Goal: Communication & Community: Answer question/provide support

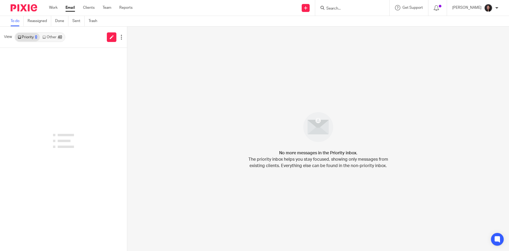
click at [356, 10] on input "Search" at bounding box center [350, 8] width 48 height 5
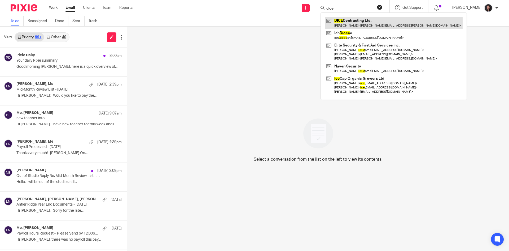
type input "dice"
click at [358, 21] on link at bounding box center [394, 23] width 138 height 12
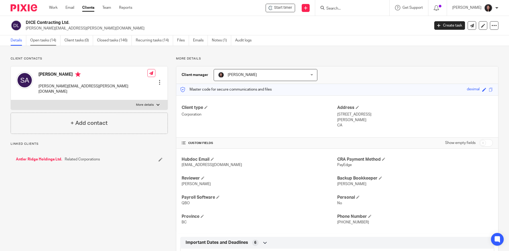
click at [47, 38] on link "Open tasks (14)" at bounding box center [45, 40] width 30 height 10
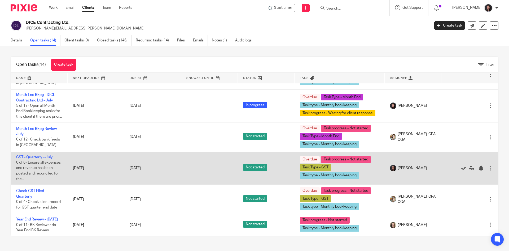
scroll to position [281, 0]
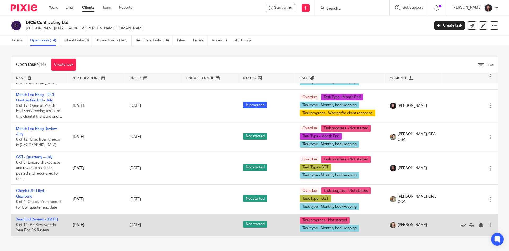
click at [32, 217] on link "Year End Review - July 2025" at bounding box center [37, 219] width 42 height 4
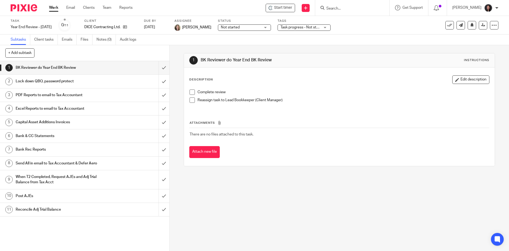
click at [54, 6] on link "Work" at bounding box center [53, 7] width 9 height 5
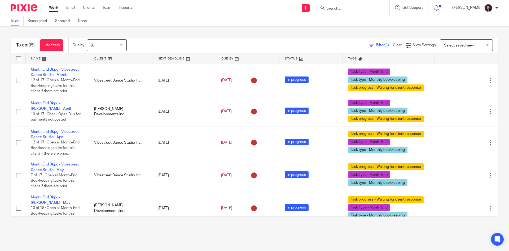
click at [119, 58] on link at bounding box center [120, 58] width 63 height 11
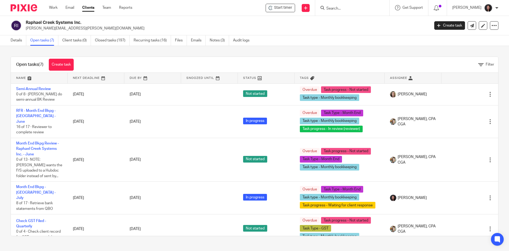
click at [345, 7] on input "Search" at bounding box center [350, 8] width 48 height 5
click at [366, 6] on input "Search" at bounding box center [350, 8] width 48 height 5
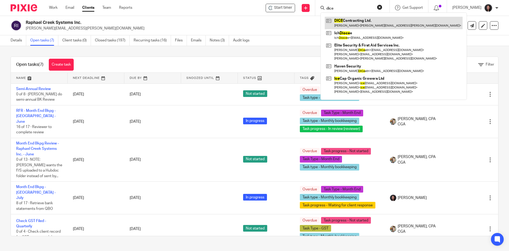
type input "dice"
click at [367, 25] on link at bounding box center [394, 23] width 138 height 12
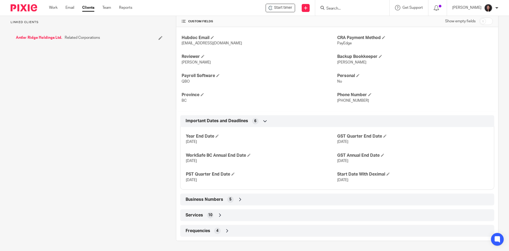
scroll to position [122, 0]
click at [238, 199] on icon at bounding box center [240, 198] width 5 height 5
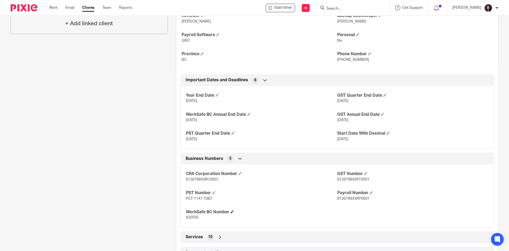
scroll to position [175, 0]
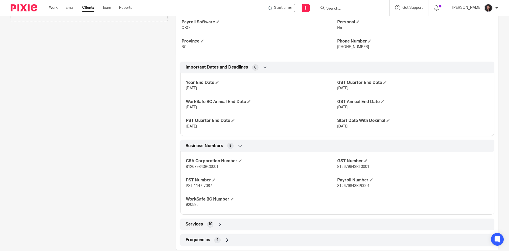
click at [184, 166] on div "CRA Corporation Number 812679843RC0001 GST Number 812679843RT0001 PST Number PS…" at bounding box center [337, 181] width 314 height 67
drag, startPoint x: 332, startPoint y: 167, endPoint x: 350, endPoint y: 169, distance: 18.4
click at [350, 169] on div "CRA Corporation Number 812679843RC0001 GST Number 812679843RT0001 PST Number PS…" at bounding box center [337, 181] width 314 height 67
click at [345, 168] on span "812679843RT0001" at bounding box center [354, 167] width 32 height 4
drag, startPoint x: 332, startPoint y: 166, endPoint x: 343, endPoint y: 167, distance: 11.4
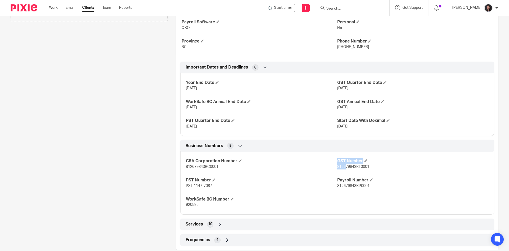
click at [343, 167] on div "CRA Corporation Number 812679843RC0001 GST Number 812679843RT0001 PST Number PS…" at bounding box center [337, 181] width 314 height 67
click at [344, 168] on span "812679843RT0001" at bounding box center [354, 167] width 32 height 4
click at [356, 166] on span "812679843RT0001" at bounding box center [354, 167] width 32 height 4
drag, startPoint x: 354, startPoint y: 167, endPoint x: 335, endPoint y: 167, distance: 19.1
click at [338, 167] on span "812679843RT0001" at bounding box center [354, 167] width 32 height 4
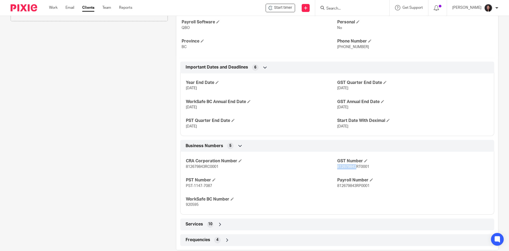
copy span "812679843"
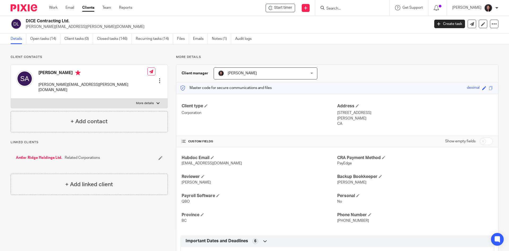
scroll to position [0, 0]
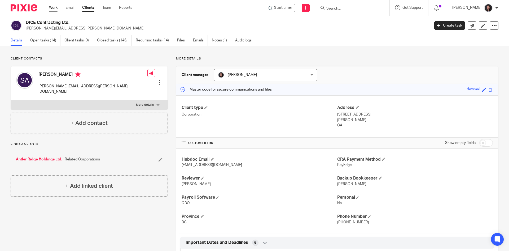
click at [55, 9] on link "Work" at bounding box center [53, 7] width 8 height 5
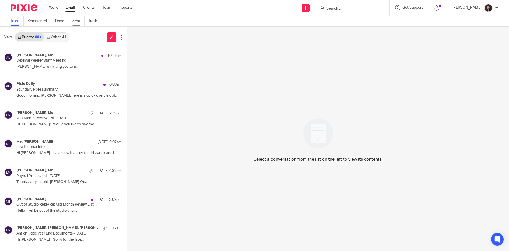
click at [74, 21] on link "Sent" at bounding box center [78, 21] width 12 height 10
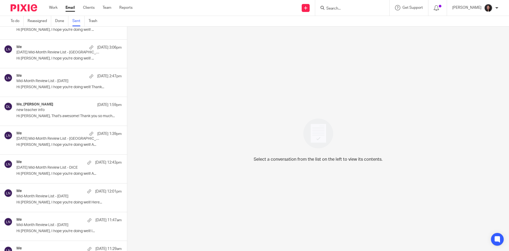
scroll to position [53, 0]
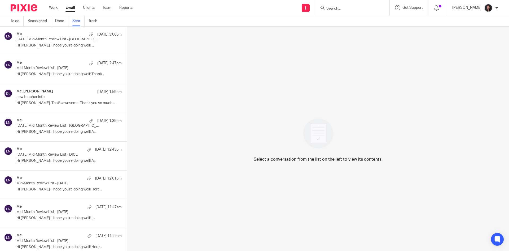
click at [43, 131] on p "Hi Shawn, I hope you're doing well! A..." at bounding box center [68, 131] width 105 height 5
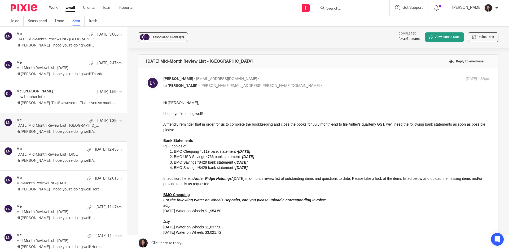
scroll to position [0, 0]
drag, startPoint x: 326, startPoint y: 204, endPoint x: 187, endPoint y: 121, distance: 161.4
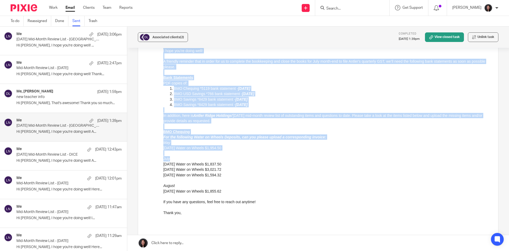
scroll to position [106, 0]
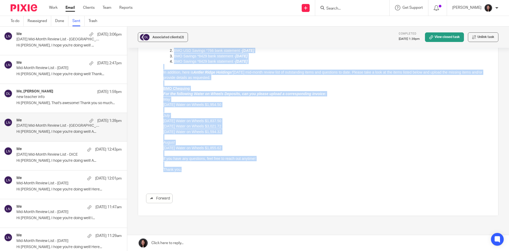
drag, startPoint x: 164, startPoint y: -3, endPoint x: 220, endPoint y: 171, distance: 183.0
click at [220, 171] on div "Hi Shawn, I hope you're doing well! A friendly reminder that in order for us to…" at bounding box center [326, 88] width 327 height 189
copy div "Hi Shawn, I hope you're doing well! A friendly reminder that in order for us to…"
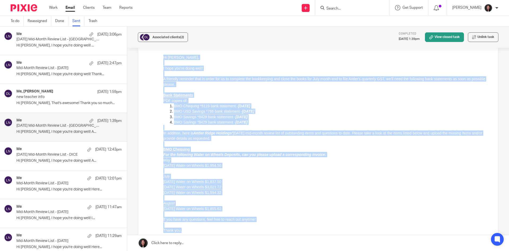
scroll to position [0, 0]
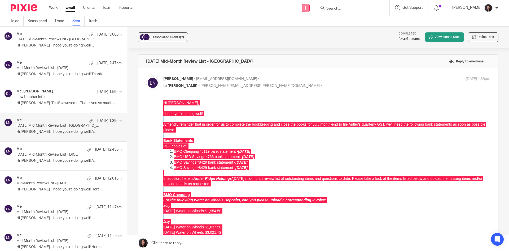
click at [310, 8] on link at bounding box center [306, 8] width 8 height 8
click at [310, 25] on link "Send new email" at bounding box center [317, 25] width 37 height 8
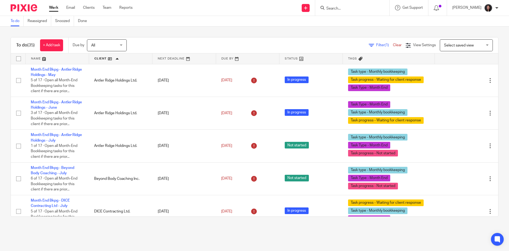
click at [353, 7] on input "Search" at bounding box center [350, 8] width 48 height 5
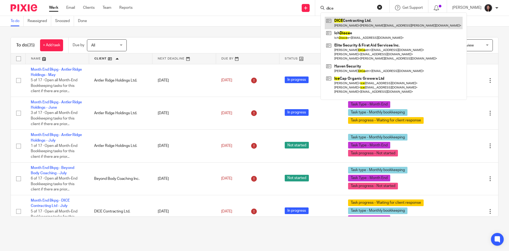
type input "dice"
click at [356, 24] on link at bounding box center [394, 23] width 138 height 12
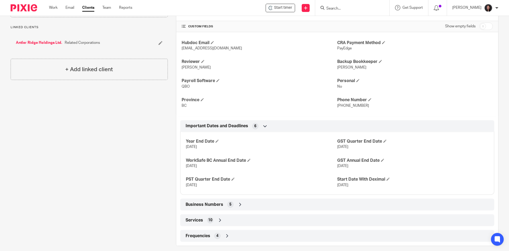
scroll to position [122, 0]
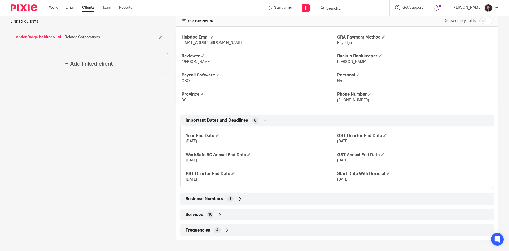
click at [238, 199] on icon at bounding box center [240, 198] width 5 height 5
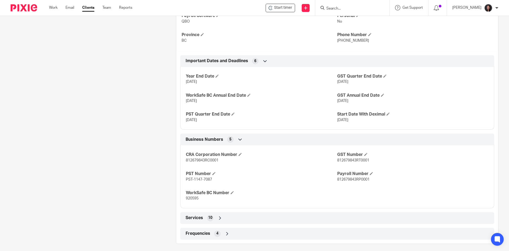
scroll to position [185, 0]
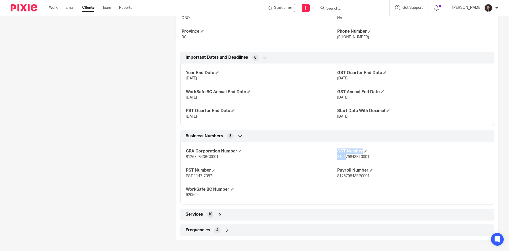
drag, startPoint x: 333, startPoint y: 158, endPoint x: 343, endPoint y: 158, distance: 9.3
click at [343, 158] on div "CRA Corporation Number 812679843RC0001 GST Number 812679843RT0001 PST Number PS…" at bounding box center [337, 171] width 314 height 67
click at [342, 158] on span "812679843RT0001" at bounding box center [354, 157] width 32 height 4
click at [358, 157] on span "812679843RT0001" at bounding box center [354, 157] width 32 height 4
drag, startPoint x: 373, startPoint y: 157, endPoint x: 335, endPoint y: 159, distance: 38.2
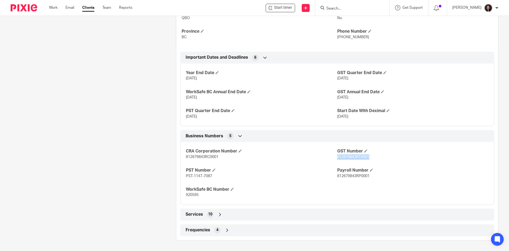
click at [338, 159] on p "812679843RT0001" at bounding box center [414, 156] width 152 height 5
copy span "812679843RT0001"
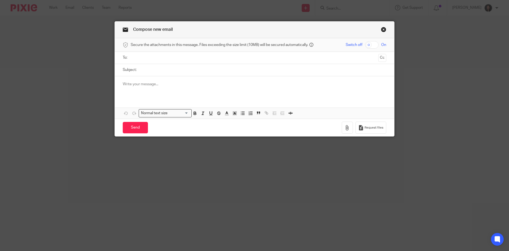
click at [141, 58] on input "text" at bounding box center [255, 58] width 244 height 6
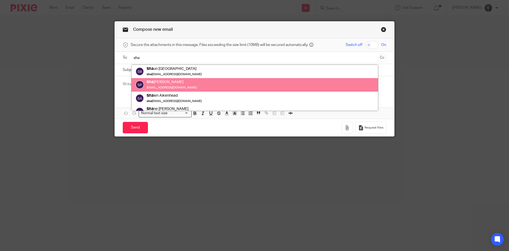
type input "sha"
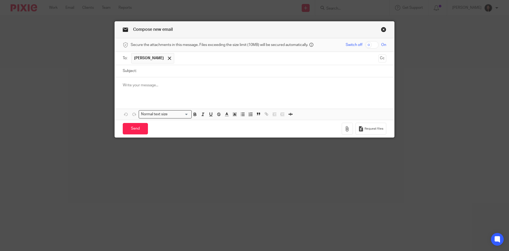
click at [159, 88] on p at bounding box center [255, 85] width 264 height 5
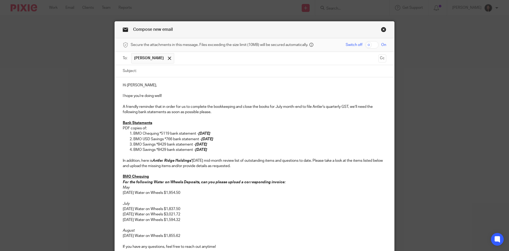
scroll to position [10, 0]
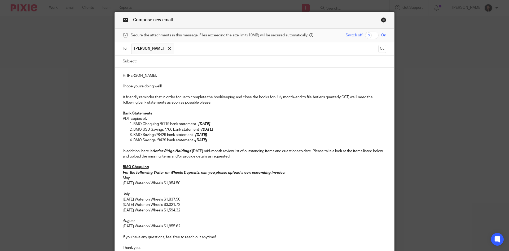
click at [180, 65] on input "Subject:" at bounding box center [262, 61] width 247 height 12
paste input "[DATE] Mid-Month Review List - [GEOGRAPHIC_DATA]"
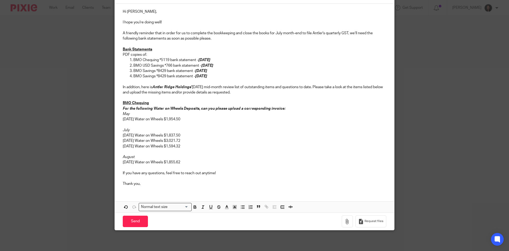
scroll to position [74, 0]
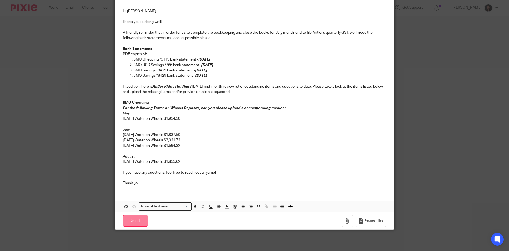
type input "[DATE] Mid-Month Review List - [GEOGRAPHIC_DATA]"
click at [128, 219] on input "Send" at bounding box center [135, 220] width 25 height 11
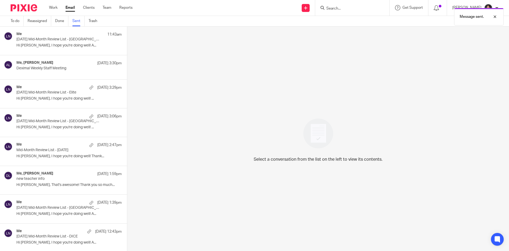
click at [317, 7] on div "Message sent." at bounding box center [379, 15] width 249 height 20
click at [317, 8] on div "Message sent." at bounding box center [379, 15] width 249 height 20
click at [310, 6] on link at bounding box center [306, 8] width 8 height 8
click at [315, 23] on link "Send new email" at bounding box center [317, 25] width 37 height 8
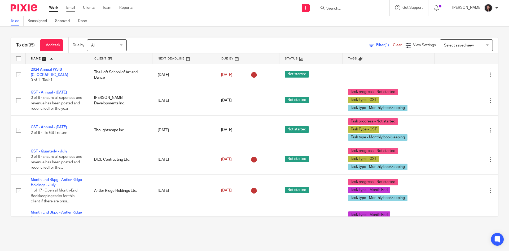
click at [73, 6] on link "Email" at bounding box center [70, 7] width 9 height 5
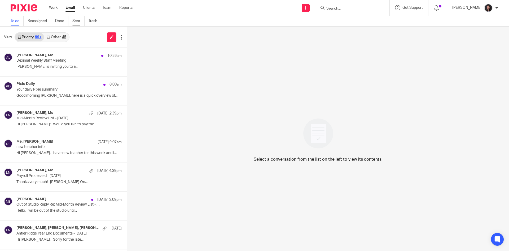
click at [78, 20] on link "Sent" at bounding box center [78, 21] width 12 height 10
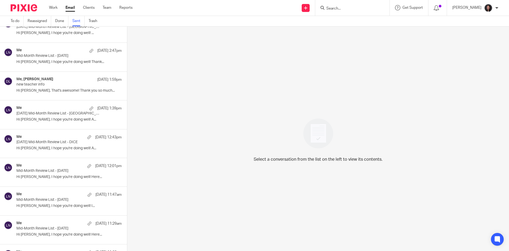
scroll to position [106, 0]
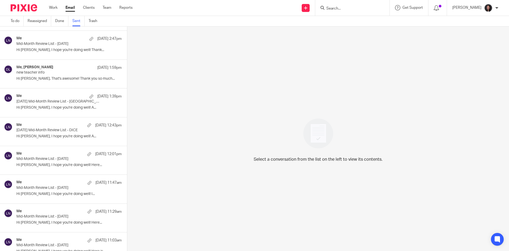
click at [53, 131] on p "[DATE] Mid-Month Review List - DICE" at bounding box center [58, 130] width 84 height 5
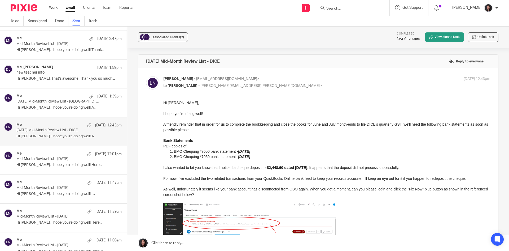
scroll to position [0, 0]
drag, startPoint x: 326, startPoint y: 202, endPoint x: 195, endPoint y: 116, distance: 156.1
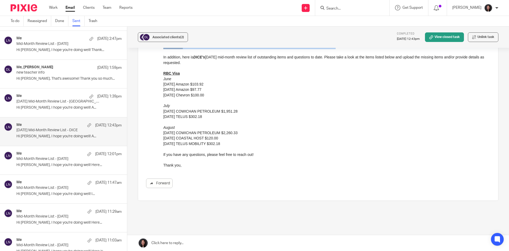
scroll to position [256, 0]
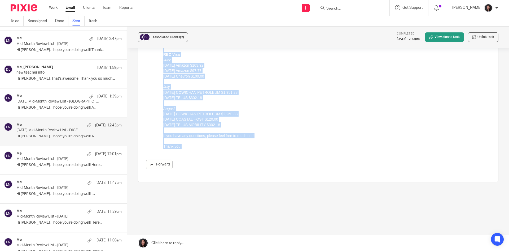
drag, startPoint x: 163, startPoint y: -153, endPoint x: 369, endPoint y: 7, distance: 260.2
click html "Hi Shawn, I hope you're doing well! A friendly reminder that in order for us to…"
copy div "Hi Shawn, I hope you're doing well! A friendly reminder that in order for us to…"
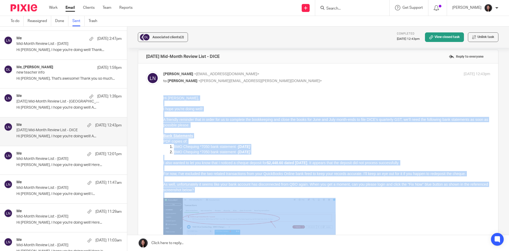
scroll to position [0, 0]
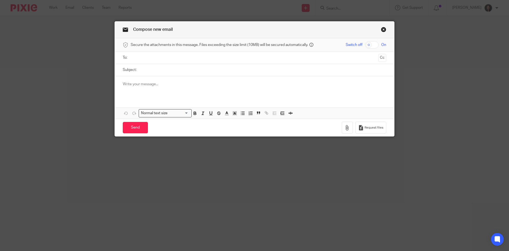
click at [160, 89] on div at bounding box center [255, 86] width 280 height 21
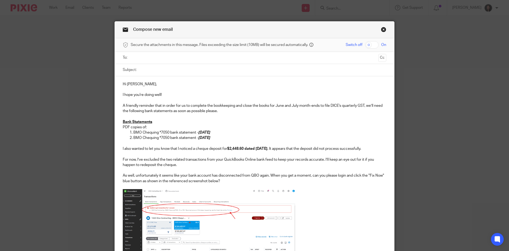
click at [154, 57] on input "text" at bounding box center [255, 58] width 244 height 6
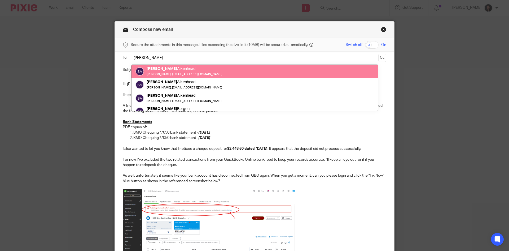
type input "shawn"
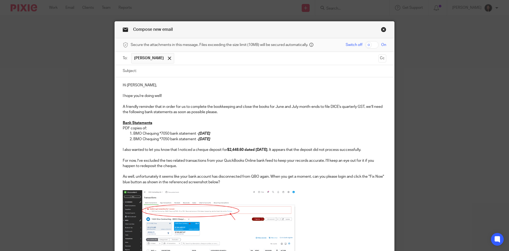
paste input "[DATE] Mid-Month Review List - DICE"
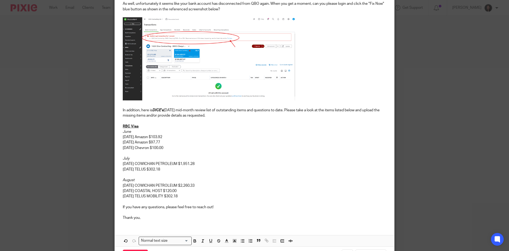
scroll to position [207, 0]
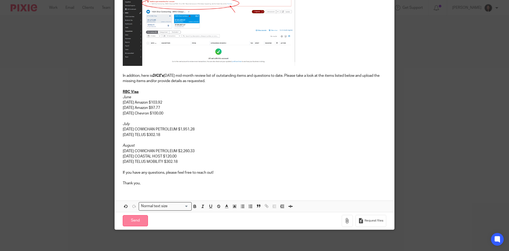
type input "[DATE] Mid-Month Review List - DICE"
click at [135, 223] on input "Send" at bounding box center [135, 220] width 25 height 11
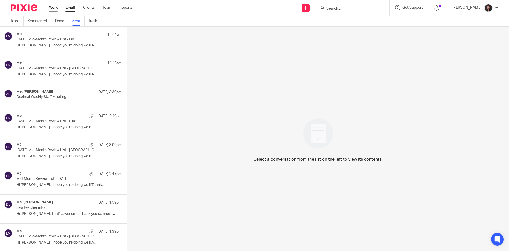
click at [55, 9] on link "Work" at bounding box center [53, 7] width 8 height 5
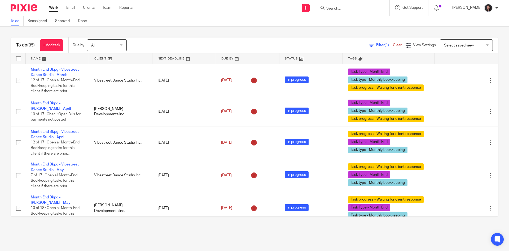
click at [73, 59] on link at bounding box center [57, 58] width 63 height 11
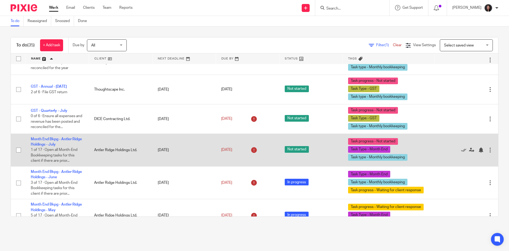
scroll to position [53, 0]
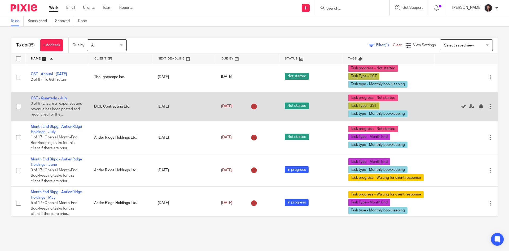
click at [47, 98] on link "GST - Quarterly - July" at bounding box center [49, 98] width 37 height 4
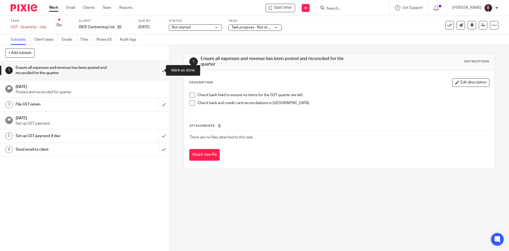
click at [157, 68] on input "submit" at bounding box center [85, 70] width 170 height 19
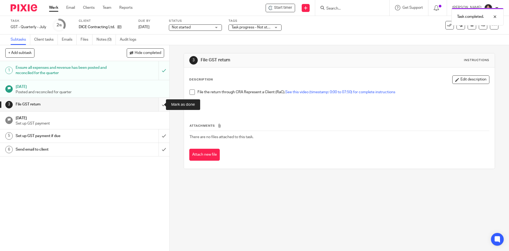
click at [155, 102] on input "submit" at bounding box center [85, 104] width 170 height 13
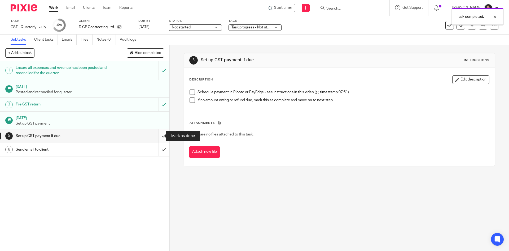
click at [156, 136] on input "submit" at bounding box center [85, 135] width 170 height 13
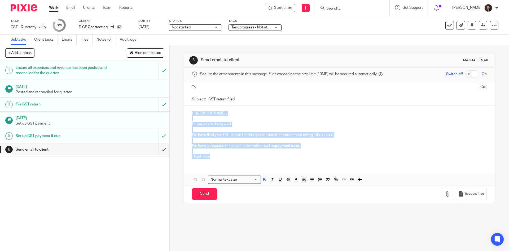
drag, startPoint x: 187, startPoint y: 113, endPoint x: 220, endPoint y: 165, distance: 61.5
click at [220, 165] on div "Hi Shawn , I hope you're doing well! We have filed your GST return for this qua…" at bounding box center [339, 145] width 311 height 80
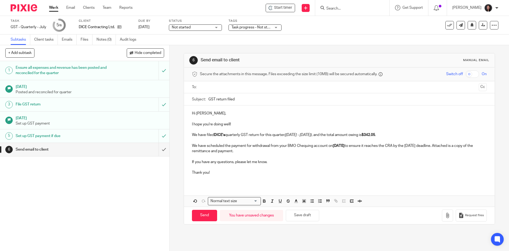
click at [302, 135] on em "(February - April 2025)" at bounding box center [298, 135] width 27 height 4
click at [304, 135] on em "(May - April 2025)" at bounding box center [298, 135] width 27 height 4
click at [380, 134] on p "We have filed DICE's quarterly GST return for this quarter (May - July 2025) , …" at bounding box center [339, 134] width 295 height 5
click at [343, 147] on strong "Friday, May 23" at bounding box center [339, 146] width 12 height 4
click at [345, 145] on strong "Monday, May 23" at bounding box center [339, 146] width 12 height 4
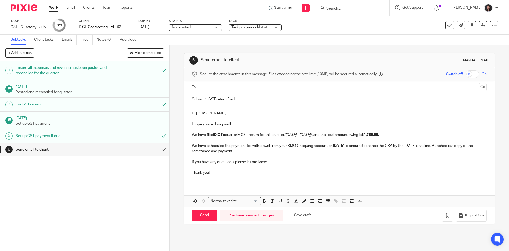
click at [433, 145] on p "We have scheduled the payment for withdrawal from your BMO Chequing account on …" at bounding box center [339, 148] width 295 height 11
click at [298, 218] on button "Save draft" at bounding box center [302, 215] width 33 height 11
click at [445, 214] on icon "button" at bounding box center [447, 215] width 5 height 5
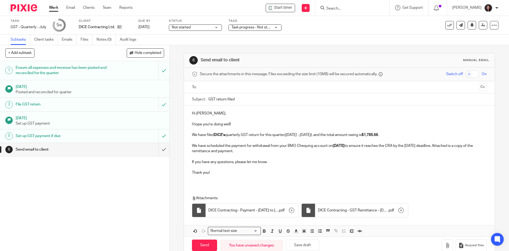
click at [242, 100] on input "GST return filed" at bounding box center [348, 99] width 278 height 12
drag, startPoint x: 248, startPoint y: 103, endPoint x: 205, endPoint y: 103, distance: 42.7
click at [205, 103] on div "Subject: GST return filed" at bounding box center [339, 99] width 295 height 12
paste input "GST Return Filed & Paid - February to April 2025"
click at [264, 101] on input "GST Return Filed & Paid - February to April 2025" at bounding box center [348, 99] width 278 height 12
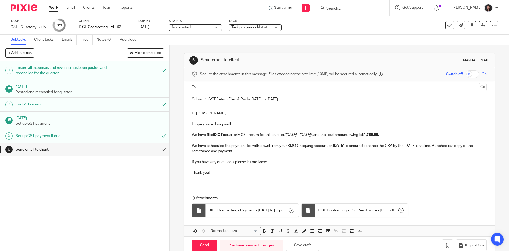
click at [280, 99] on input "GST Return Filed & Paid - May to April 2025" at bounding box center [348, 99] width 278 height 12
click at [270, 99] on input "GST Return Filed & Paid - May to April 2025" at bounding box center [348, 99] width 278 height 12
click at [281, 89] on input "text" at bounding box center [339, 87] width 275 height 6
click at [283, 101] on input "GST Return Filed & Paid - May to July 2025" at bounding box center [348, 100] width 278 height 12
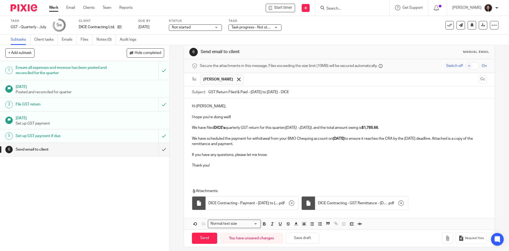
scroll to position [12, 0]
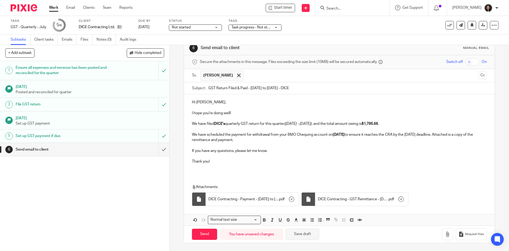
type input "GST Return Filed & Paid - May to July 2025 - DICE"
click at [306, 237] on button "Save draft" at bounding box center [302, 233] width 33 height 11
click at [202, 236] on input "Send" at bounding box center [204, 233] width 25 height 11
type input "Sent"
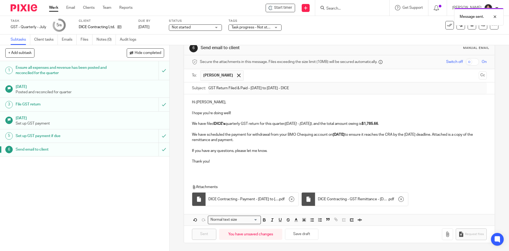
click at [54, 8] on link "Work" at bounding box center [53, 7] width 9 height 5
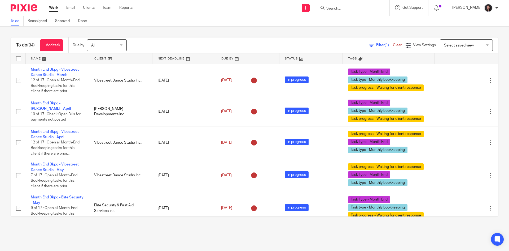
click at [117, 60] on link at bounding box center [120, 58] width 63 height 11
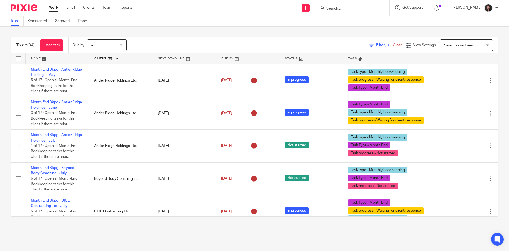
click at [73, 58] on link at bounding box center [57, 58] width 63 height 11
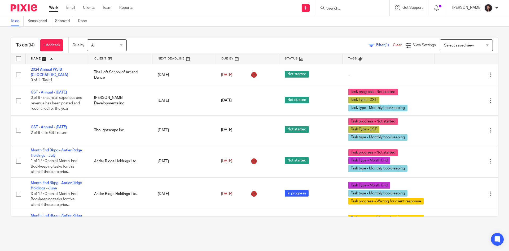
click at [345, 10] on input "Search" at bounding box center [350, 8] width 48 height 5
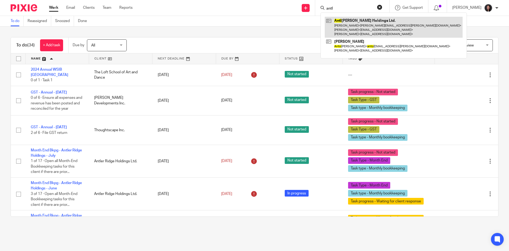
type input "antl"
click at [365, 22] on link at bounding box center [394, 27] width 138 height 21
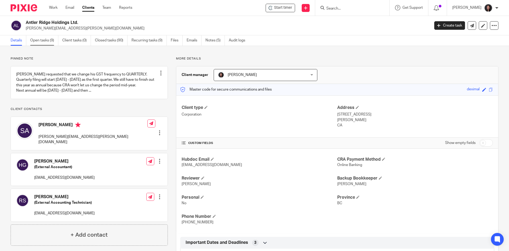
click at [45, 41] on link "Open tasks (9)" at bounding box center [44, 40] width 28 height 10
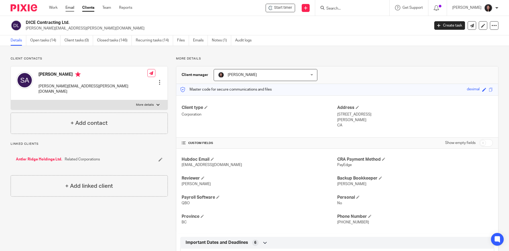
click at [69, 8] on link "Email" at bounding box center [70, 7] width 9 height 5
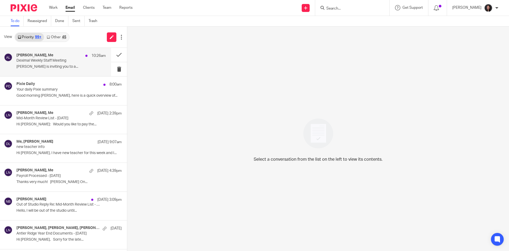
click at [61, 62] on p "Deximal Weekly Staff Meeting" at bounding box center [52, 60] width 72 height 5
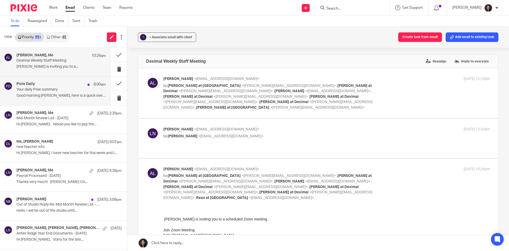
click at [61, 92] on p "Your daily Pixie summary" at bounding box center [52, 89] width 72 height 5
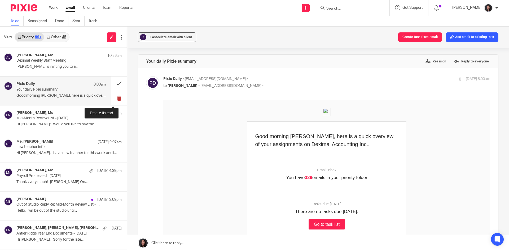
click at [114, 98] on button at bounding box center [119, 98] width 16 height 14
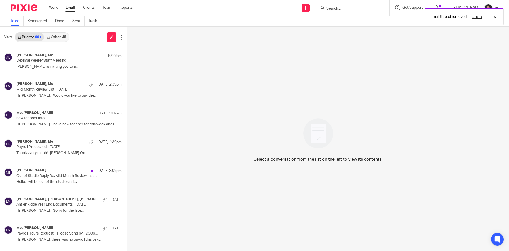
click at [52, 37] on link "Other 45" at bounding box center [56, 37] width 25 height 8
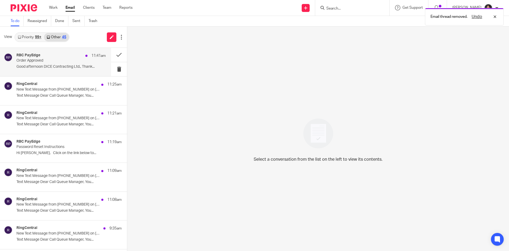
click at [64, 62] on p "Order Approved" at bounding box center [52, 60] width 72 height 5
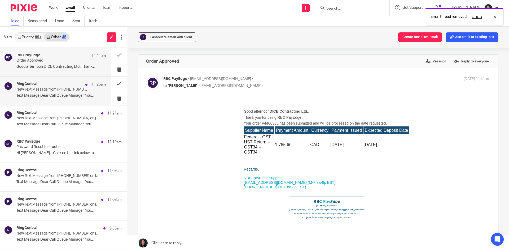
click at [72, 88] on p "New Text Message from (855) 410-2220 on 08/21/2025 11:25 AM" at bounding box center [52, 89] width 72 height 5
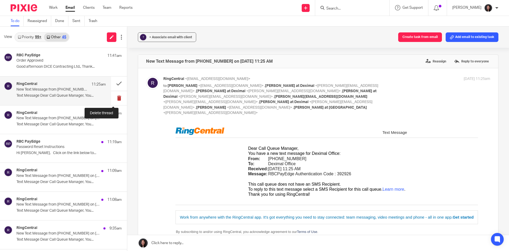
click at [115, 98] on button at bounding box center [119, 98] width 16 height 14
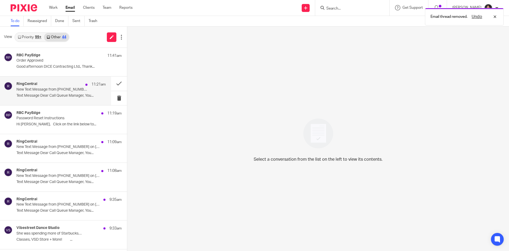
click at [66, 91] on p "New Text Message from (855) 410-2220 on 08/21/2025 11:21 AM" at bounding box center [52, 89] width 72 height 5
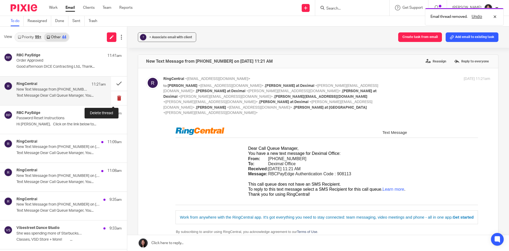
click at [114, 98] on button at bounding box center [119, 98] width 16 height 14
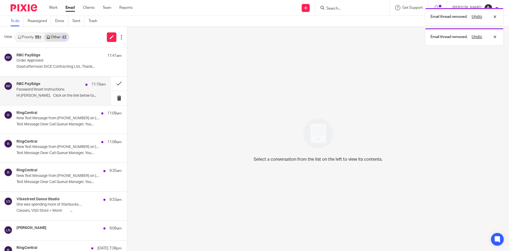
click at [66, 93] on div "RBC PayEdge 11:19am Password Reset Instructions Hi Lili, Click on the link belo…" at bounding box center [60, 91] width 89 height 18
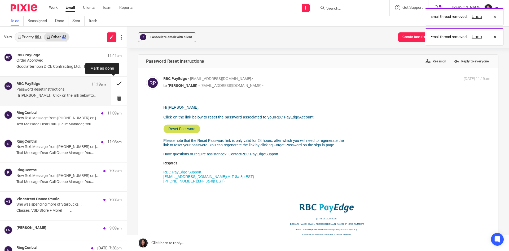
click at [113, 84] on button at bounding box center [119, 83] width 16 height 14
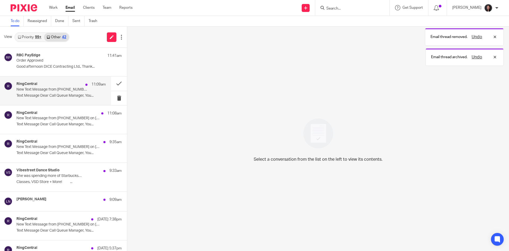
click at [63, 86] on div "RingCentral 11:09am" at bounding box center [60, 84] width 89 height 5
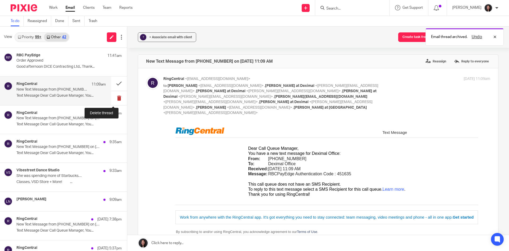
click at [112, 97] on button at bounding box center [119, 98] width 16 height 14
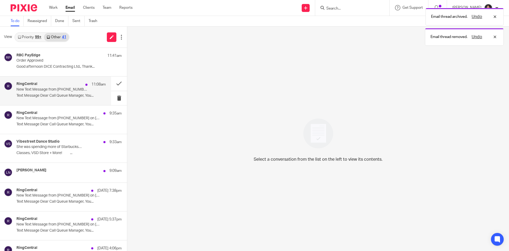
click at [66, 94] on p "Text Message Dear Call Queue Manager, You..." at bounding box center [60, 95] width 89 height 5
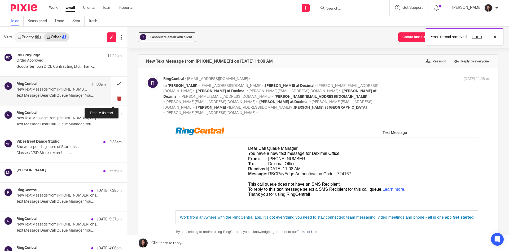
click at [114, 96] on button at bounding box center [119, 98] width 16 height 14
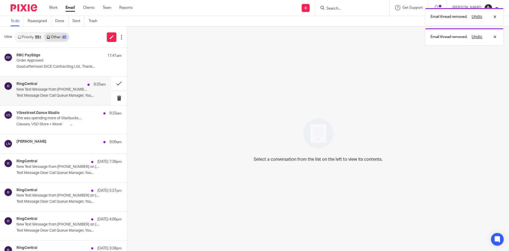
click at [65, 93] on div "RingCentral 9:35am New Text Message from (437) 564-0800 on 08/21/2025 9:35 AM T…" at bounding box center [60, 91] width 89 height 18
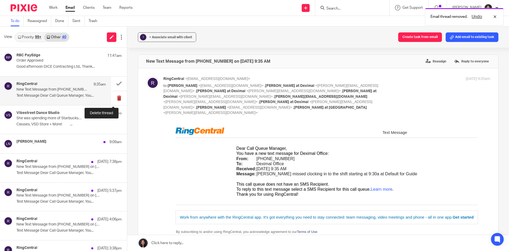
click at [114, 98] on button at bounding box center [119, 98] width 16 height 14
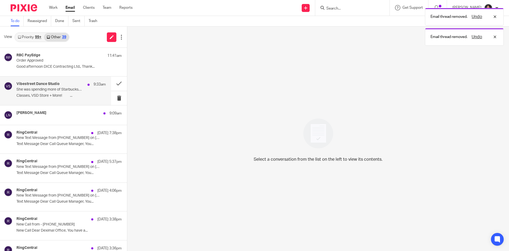
click at [79, 96] on p "Classes, VSD Store + More! ͏ ͏ ͏ ͏ ͏ ͏ ͏ ͏ ͏ ͏..." at bounding box center [60, 95] width 89 height 5
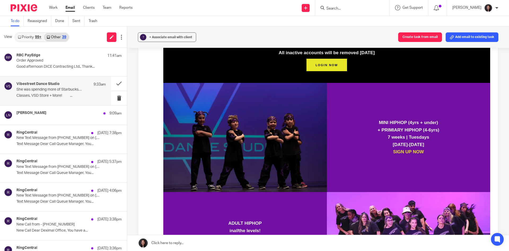
scroll to position [531, 0]
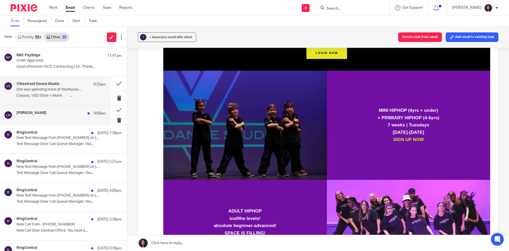
click at [75, 115] on div "Lili N 9:09am" at bounding box center [60, 113] width 89 height 5
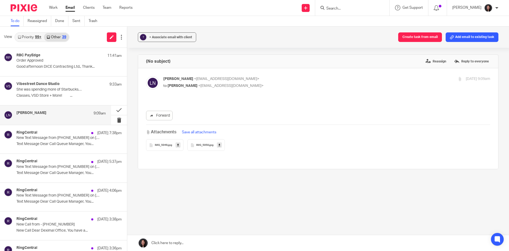
scroll to position [0, 0]
click at [112, 109] on button at bounding box center [119, 110] width 16 height 10
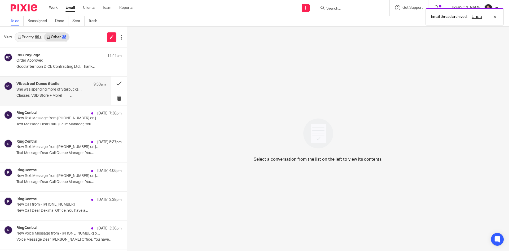
click at [52, 84] on h4 "Vibestreet Dance Studio" at bounding box center [37, 84] width 43 height 5
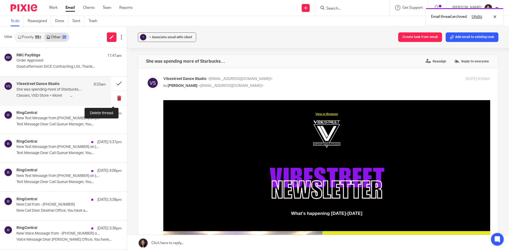
click at [113, 99] on button at bounding box center [119, 98] width 16 height 14
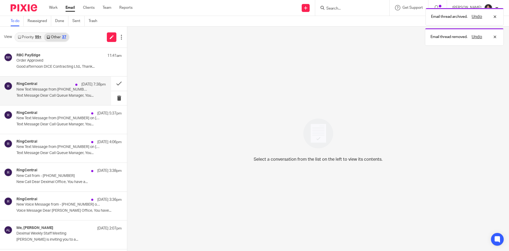
click at [61, 96] on p "Text Message Dear Call Queue Manager, You..." at bounding box center [60, 95] width 89 height 5
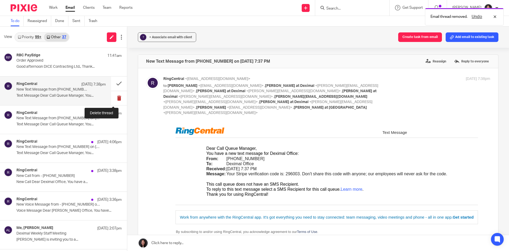
click at [112, 97] on button at bounding box center [119, 98] width 16 height 14
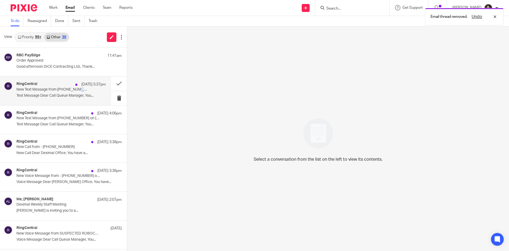
click at [76, 88] on p "New Text Message from (437) 564-0800 on 08/20/2025 5:37 PM" at bounding box center [52, 89] width 72 height 5
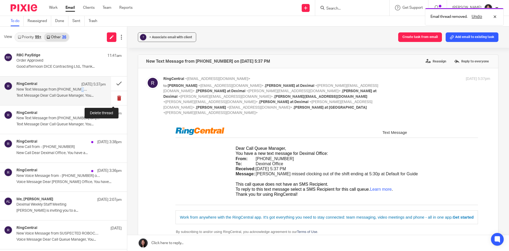
click at [113, 98] on button at bounding box center [119, 98] width 16 height 14
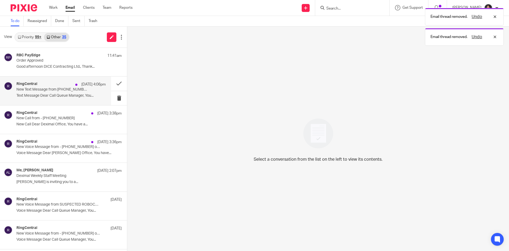
click at [71, 92] on div "RingCentral Aug 20 4:06pm New Text Message from (844) 847-3286 on 08/20/2025 4:…" at bounding box center [60, 91] width 89 height 18
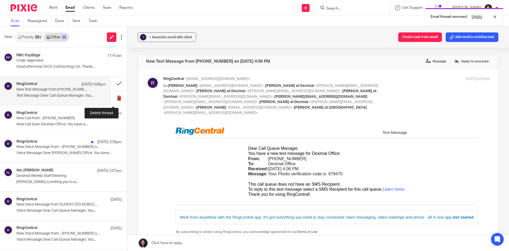
click at [112, 98] on button at bounding box center [119, 98] width 16 height 14
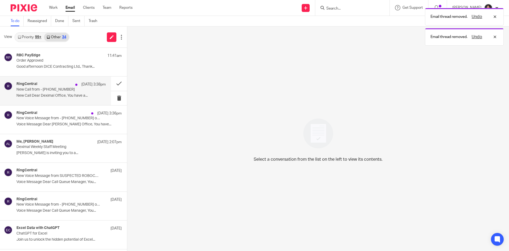
click at [70, 95] on p "New Call Dear Deximal Office, You have a..." at bounding box center [60, 95] width 89 height 5
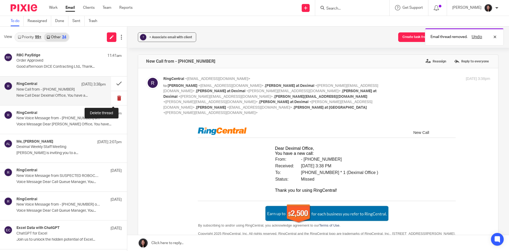
click at [111, 96] on button at bounding box center [119, 98] width 16 height 14
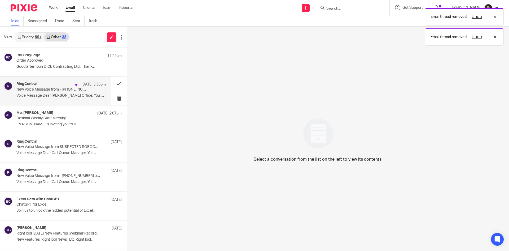
click at [69, 89] on p "New Voice Message from - (250) 715-7160 on 08/20/2025 3:36 PM" at bounding box center [52, 89] width 72 height 5
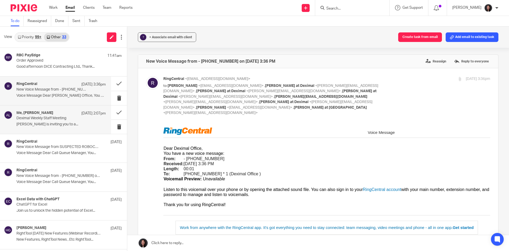
click at [63, 116] on div "Me, Alicia Loewen Aug 20 2:07pm" at bounding box center [60, 113] width 89 height 5
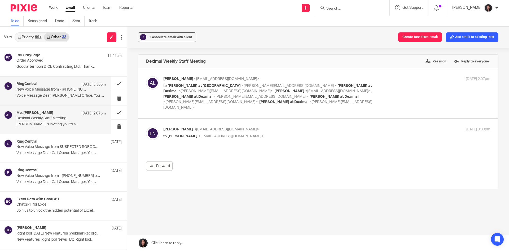
click at [67, 89] on p "New Voice Message from - (250) 715-7160 on 08/20/2025 3:36 PM" at bounding box center [52, 89] width 72 height 5
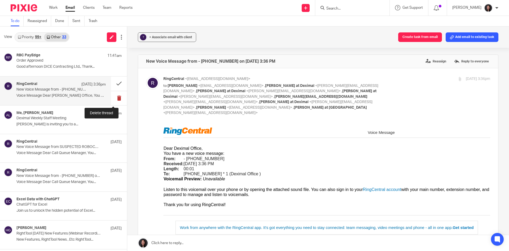
click at [111, 98] on button at bounding box center [119, 98] width 16 height 14
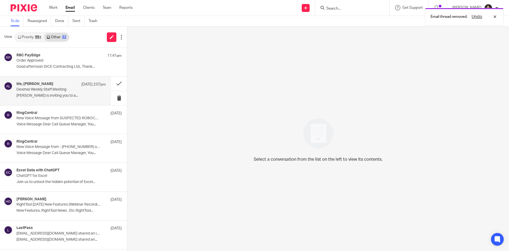
click at [70, 95] on p "Alicia Loewen is inviting you to a..." at bounding box center [60, 95] width 89 height 5
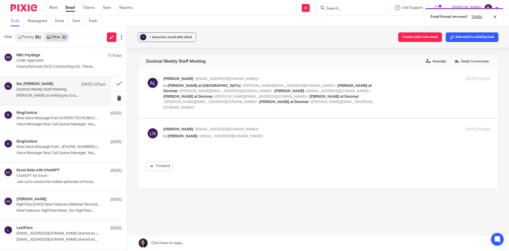
click at [33, 37] on link "Priority 99+" at bounding box center [29, 37] width 29 height 8
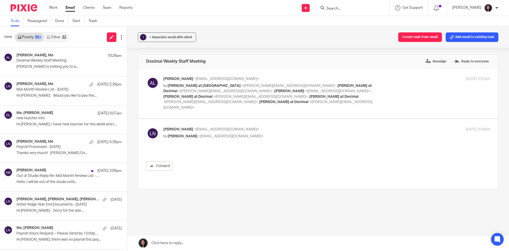
click at [59, 36] on link "Other 32" at bounding box center [56, 37] width 25 height 8
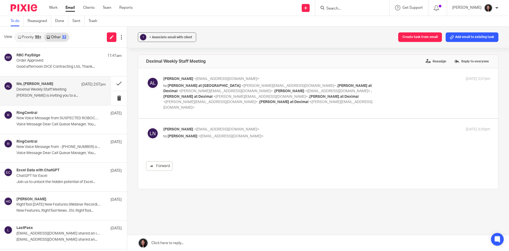
click at [24, 33] on link "Priority 99+" at bounding box center [29, 37] width 29 height 8
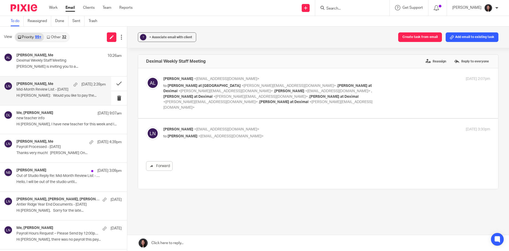
click at [53, 92] on p "Mid-Month Review List - August 2025" at bounding box center [52, 89] width 72 height 5
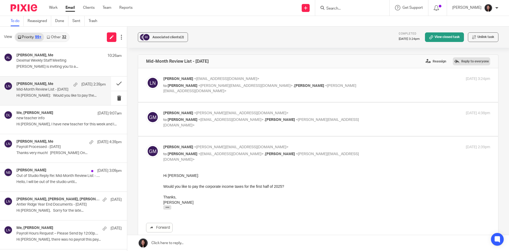
click at [464, 63] on label "Reply to everyone" at bounding box center [471, 61] width 37 height 8
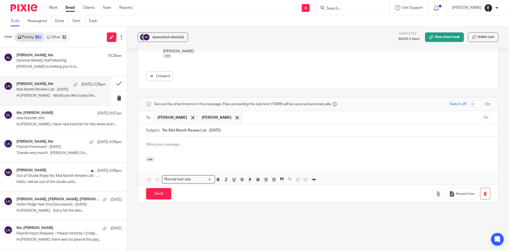
click at [223, 153] on div at bounding box center [318, 146] width 360 height 21
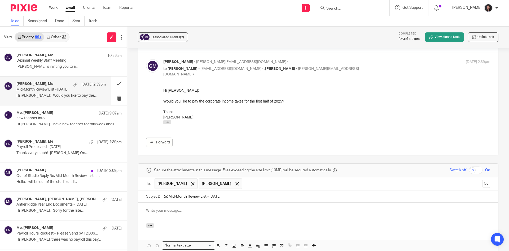
scroll to position [98, 0]
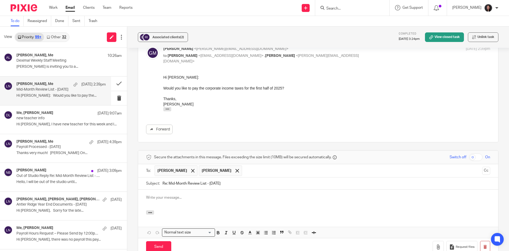
click at [166, 206] on div at bounding box center [318, 199] width 360 height 21
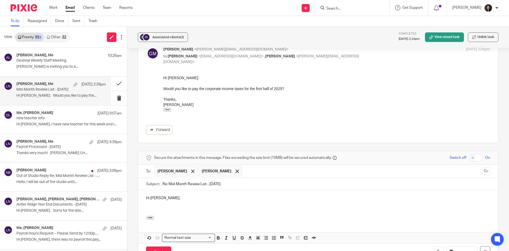
scroll to position [106, 0]
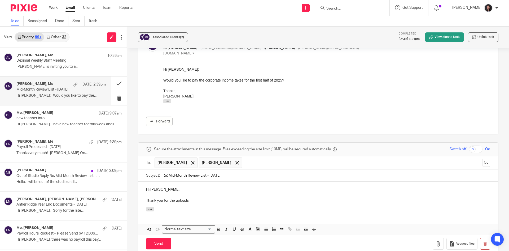
click at [189, 198] on p "Thank you for the uploads" at bounding box center [318, 200] width 344 height 5
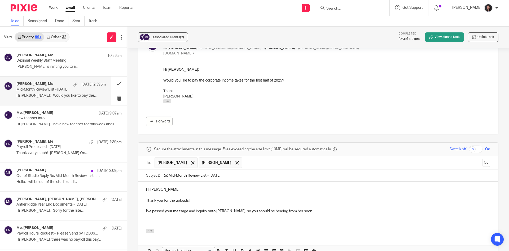
click at [230, 211] on p "I've passed your message and inquiry onto Chrissy, so you should be hearing fro…" at bounding box center [318, 210] width 344 height 5
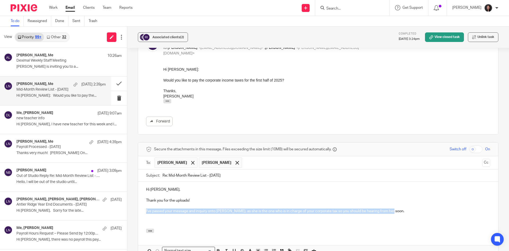
drag, startPoint x: 396, startPoint y: 212, endPoint x: 144, endPoint y: 209, distance: 251.6
click at [144, 209] on div "Hi Glen, Thank you for the uploads! I've passed your message and inquiry onto C…" at bounding box center [318, 204] width 360 height 47
copy p "I've passed your message and inquiry onto Chrissy, as she is the one who is in …"
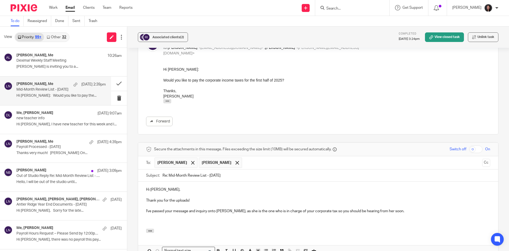
click at [346, 224] on p at bounding box center [318, 221] width 344 height 5
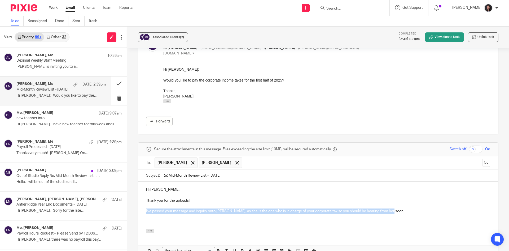
drag, startPoint x: 393, startPoint y: 211, endPoint x: 141, endPoint y: 211, distance: 252.6
click at [141, 211] on div "Hi Glen, Thank you for the uploads! I've passed your message and inquiry onto C…" at bounding box center [318, 204] width 360 height 47
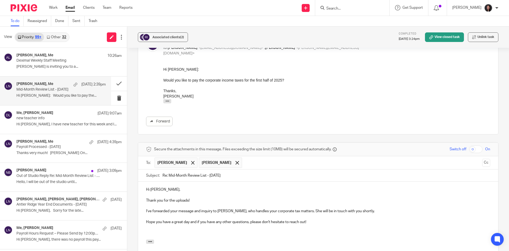
click at [259, 231] on p at bounding box center [318, 232] width 344 height 5
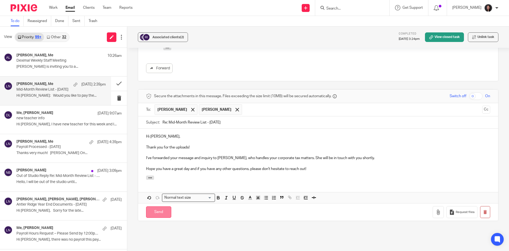
click at [158, 211] on input "Send" at bounding box center [158, 211] width 25 height 11
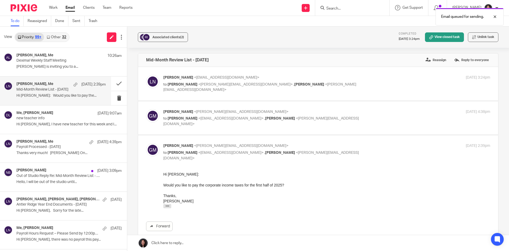
scroll to position [0, 0]
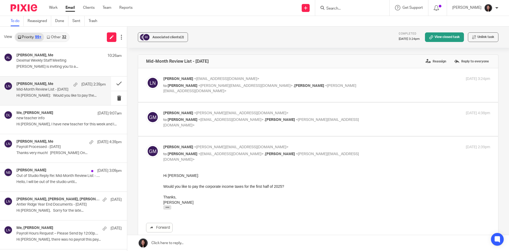
click at [71, 35] on div "View Priority 99+ Other 32" at bounding box center [63, 37] width 127 height 21
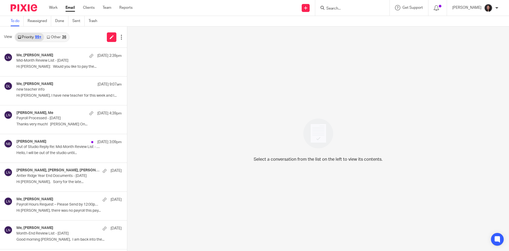
click at [52, 35] on link "Other 36" at bounding box center [56, 37] width 25 height 8
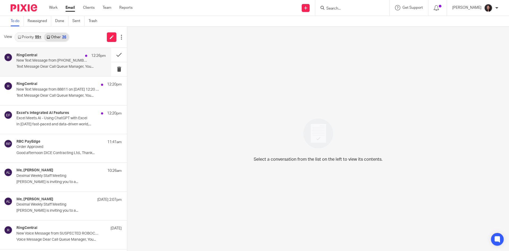
click at [51, 57] on div "RingCentral 12:26pm" at bounding box center [60, 55] width 89 height 5
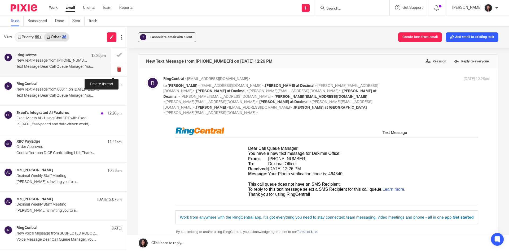
click at [111, 69] on button at bounding box center [119, 69] width 16 height 14
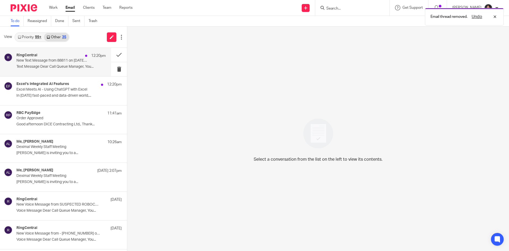
click at [73, 66] on p "Text Message Dear Call Queue Manager, You..." at bounding box center [60, 66] width 89 height 5
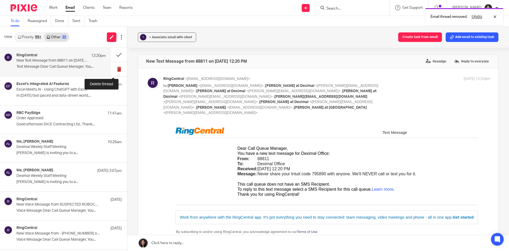
click at [111, 69] on button at bounding box center [119, 69] width 16 height 14
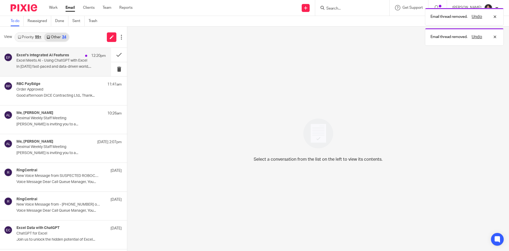
click at [64, 64] on p "In today’s fast-paced and data-driven world,..." at bounding box center [60, 66] width 89 height 5
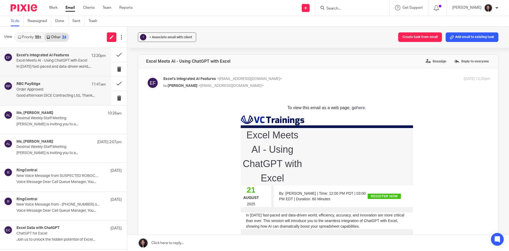
click at [61, 94] on p "Good afternoon DICE Contracting Ltd., Thank..." at bounding box center [60, 95] width 89 height 5
